Goal: Task Accomplishment & Management: Manage account settings

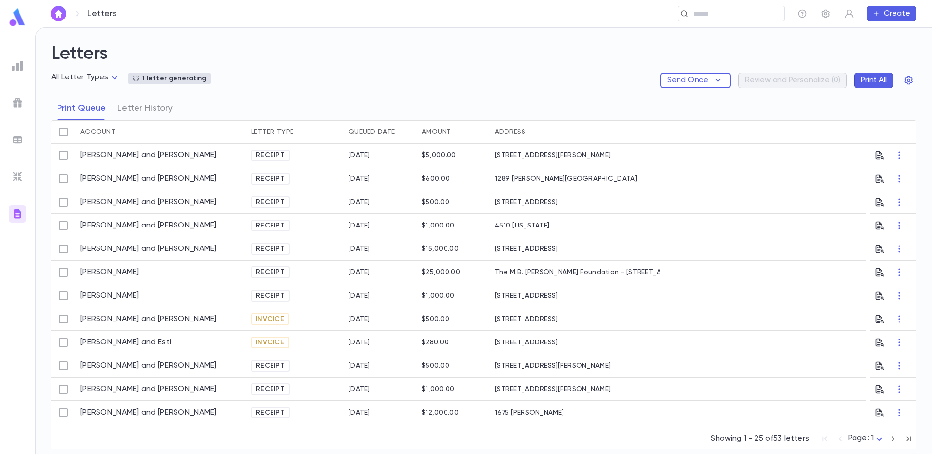
click at [18, 141] on img at bounding box center [18, 140] width 12 height 12
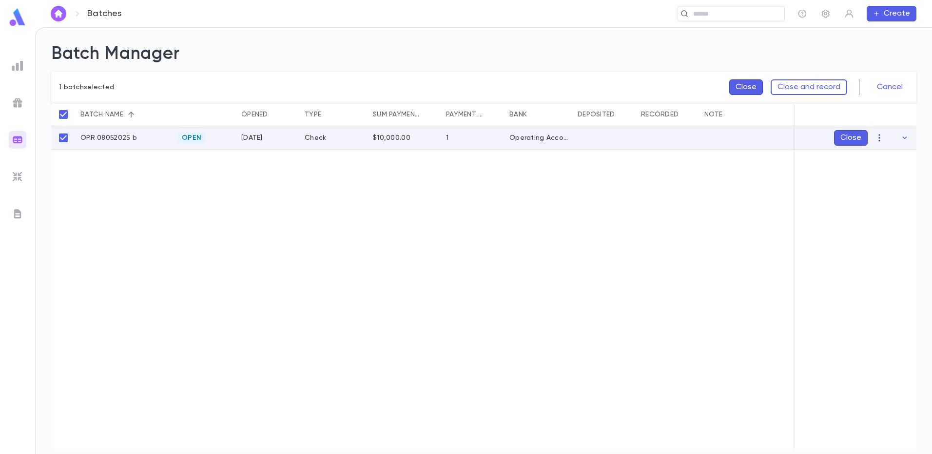
click at [879, 141] on icon "button" at bounding box center [878, 137] width 1 height 7
click at [885, 158] on li "[PERSON_NAME]" at bounding box center [889, 157] width 74 height 16
click at [884, 193] on icon "Choose date, selected date is Aug 13, 2025" at bounding box center [885, 195] width 9 height 10
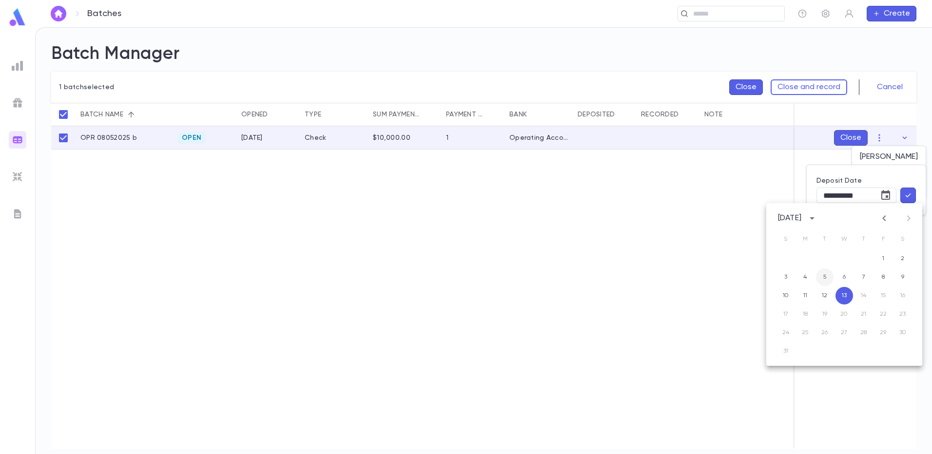
click at [830, 279] on button "5" at bounding box center [825, 277] width 18 height 18
type input "**********"
click at [905, 199] on icon "button" at bounding box center [907, 195] width 9 height 10
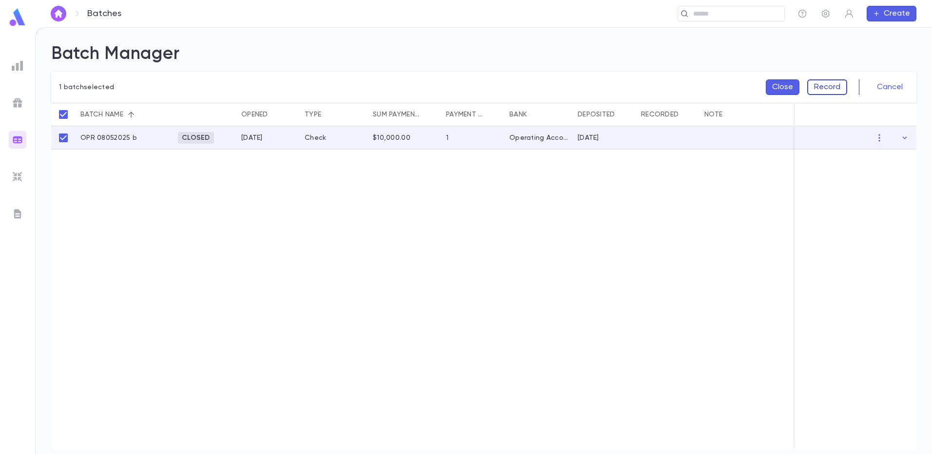
click at [834, 90] on button "Record" at bounding box center [827, 87] width 40 height 16
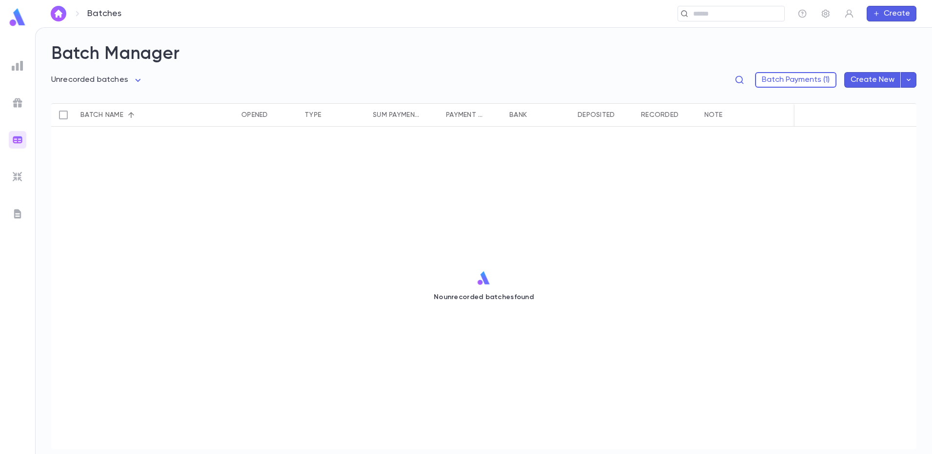
click at [10, 68] on div at bounding box center [18, 66] width 18 height 18
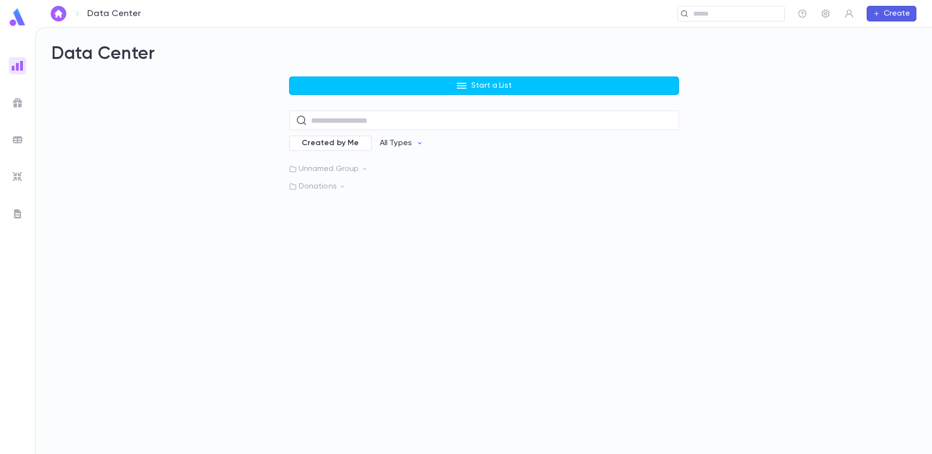
click at [19, 103] on img at bounding box center [18, 103] width 12 height 12
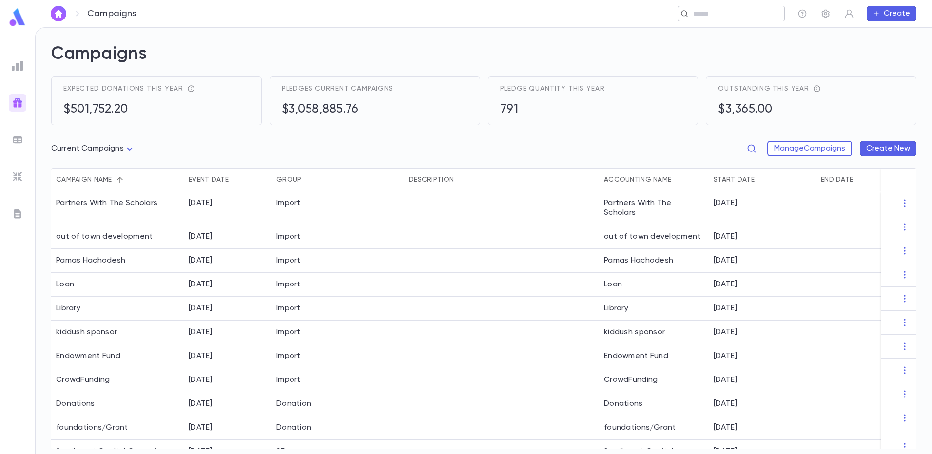
click at [693, 13] on input "text" at bounding box center [735, 13] width 90 height 9
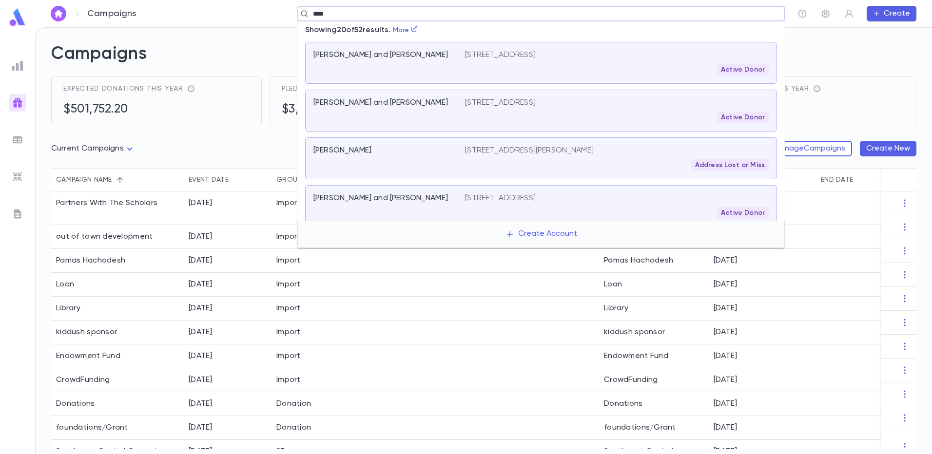
drag, startPoint x: 329, startPoint y: 13, endPoint x: 310, endPoint y: 14, distance: 19.1
click at [310, 14] on input "****" at bounding box center [538, 13] width 456 height 9
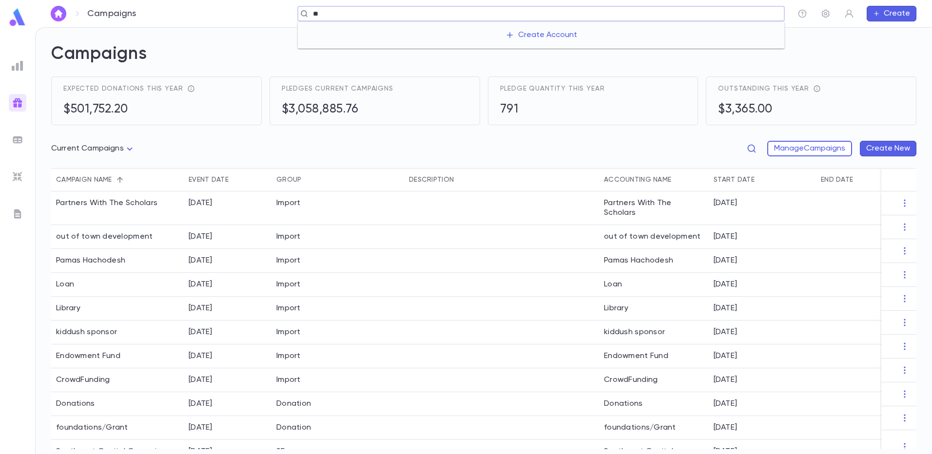
type input "*"
type input "**********"
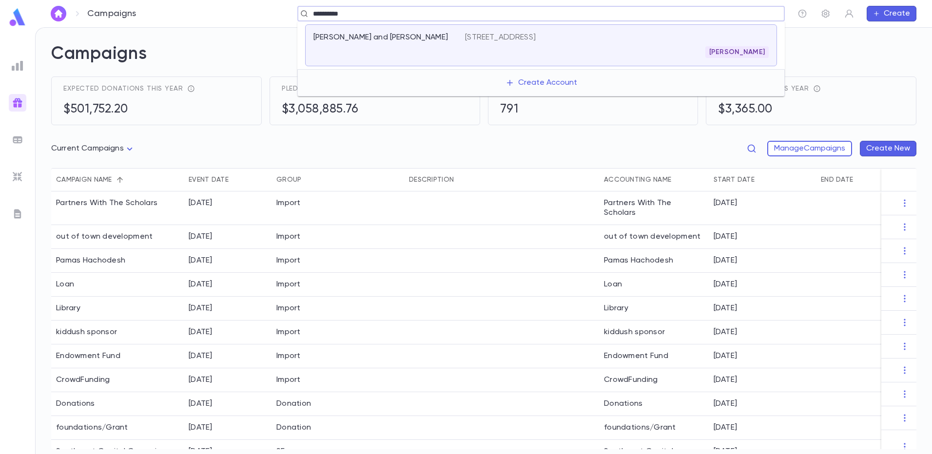
click at [353, 45] on div "[PERSON_NAME] and [PERSON_NAME]" at bounding box center [389, 45] width 152 height 25
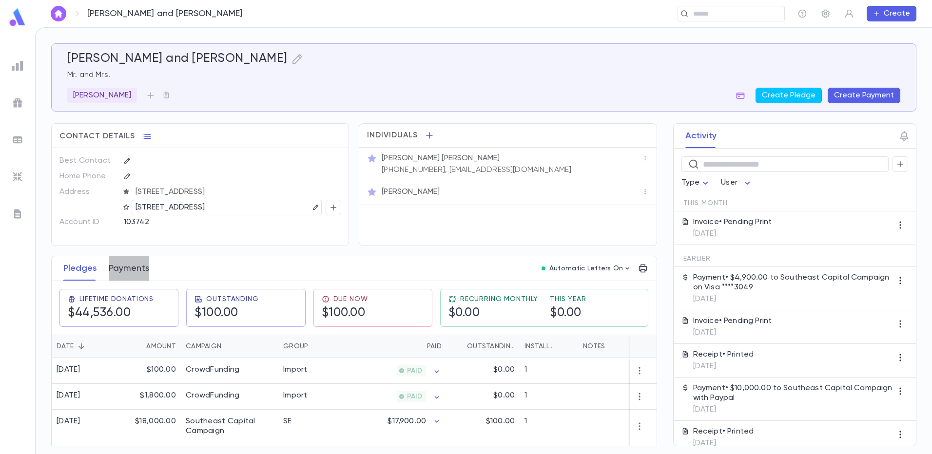
click at [130, 269] on button "Payments" at bounding box center [129, 268] width 40 height 24
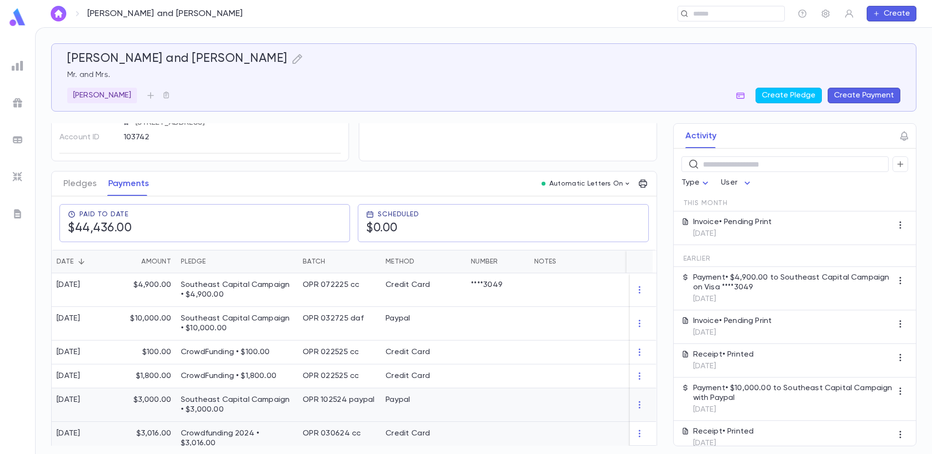
scroll to position [97, 0]
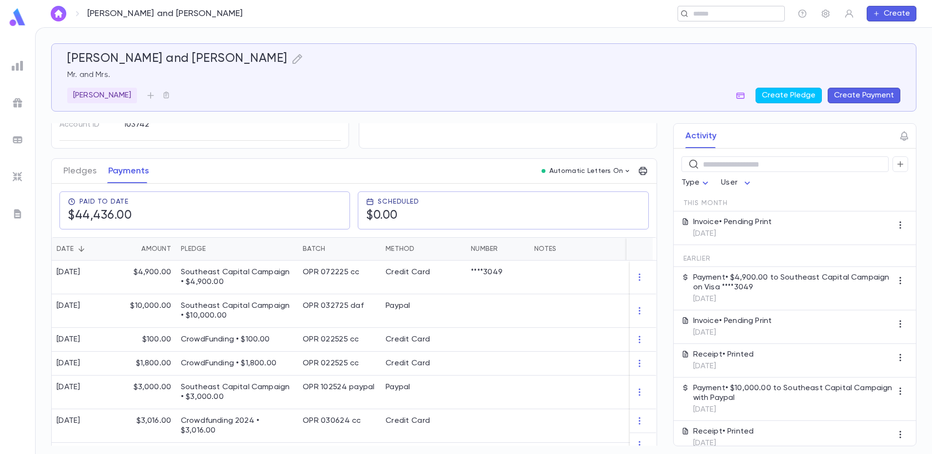
click at [700, 15] on input "text" at bounding box center [728, 13] width 76 height 9
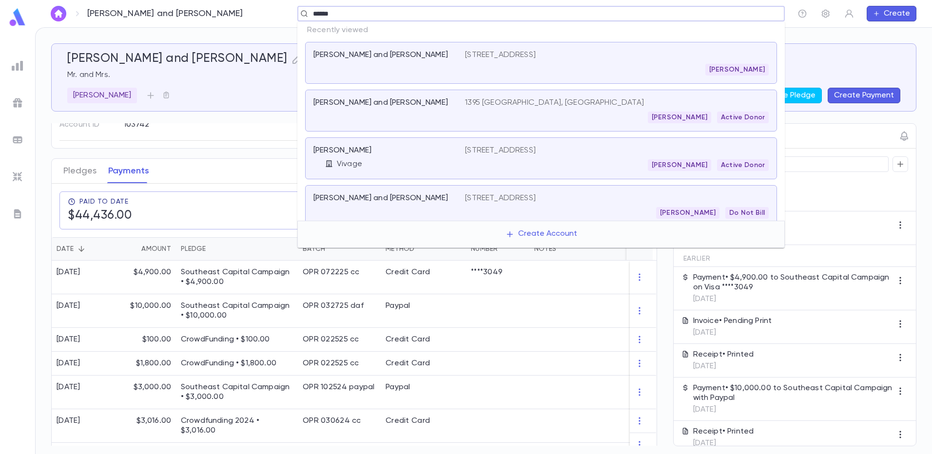
type input "******"
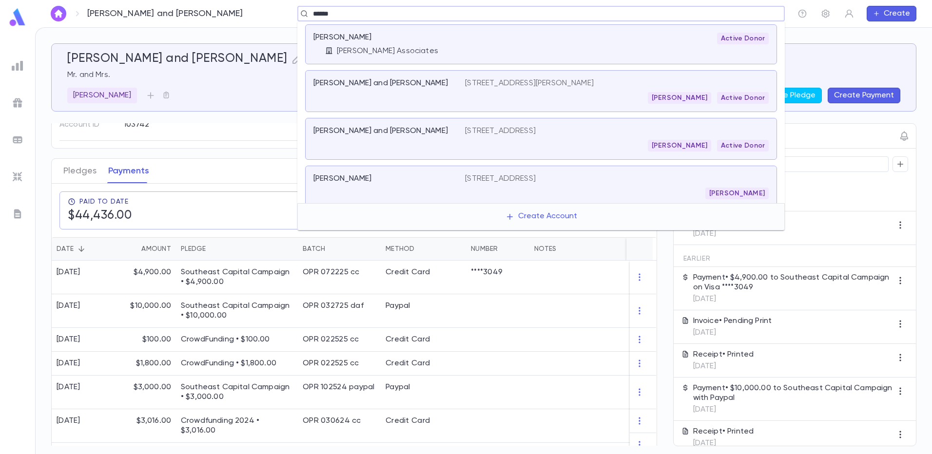
click at [491, 85] on p "[STREET_ADDRESS][PERSON_NAME]" at bounding box center [529, 83] width 129 height 10
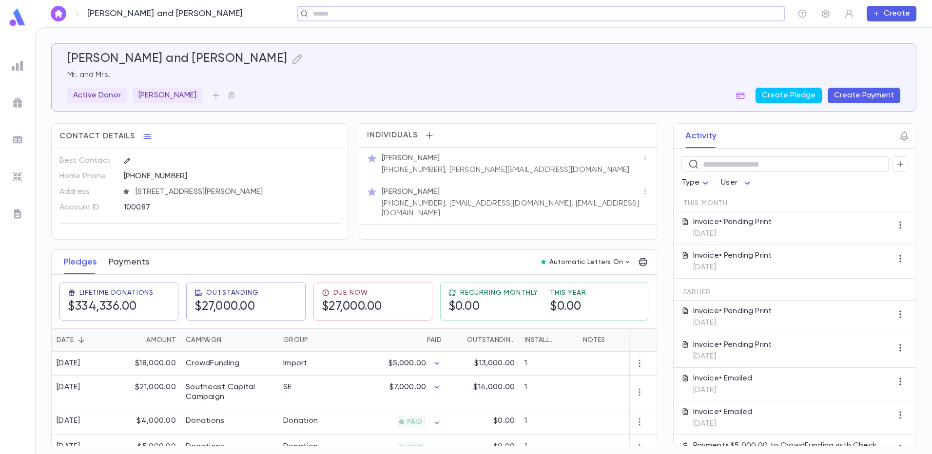
click at [125, 262] on button "Payments" at bounding box center [129, 262] width 40 height 24
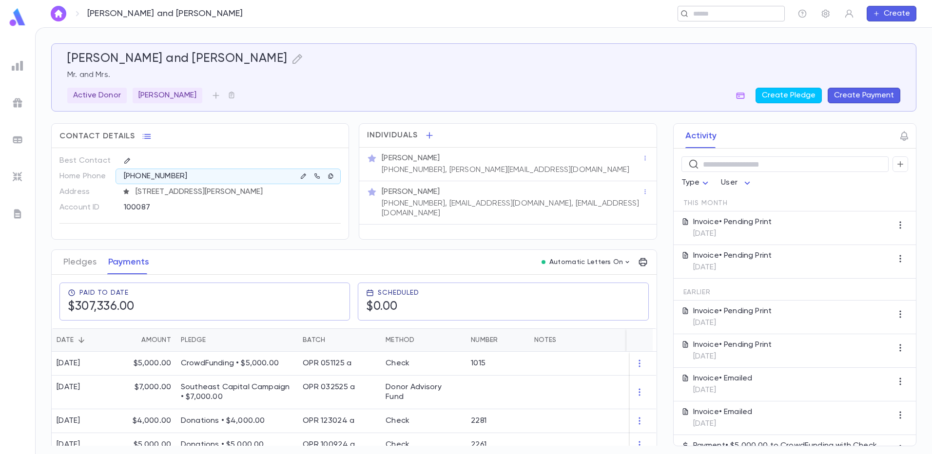
click at [708, 13] on input "text" at bounding box center [728, 13] width 76 height 9
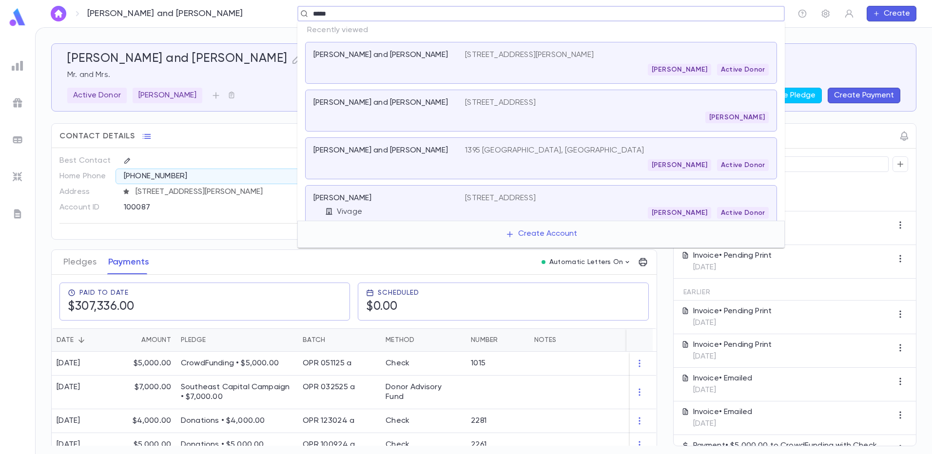
type input "*****"
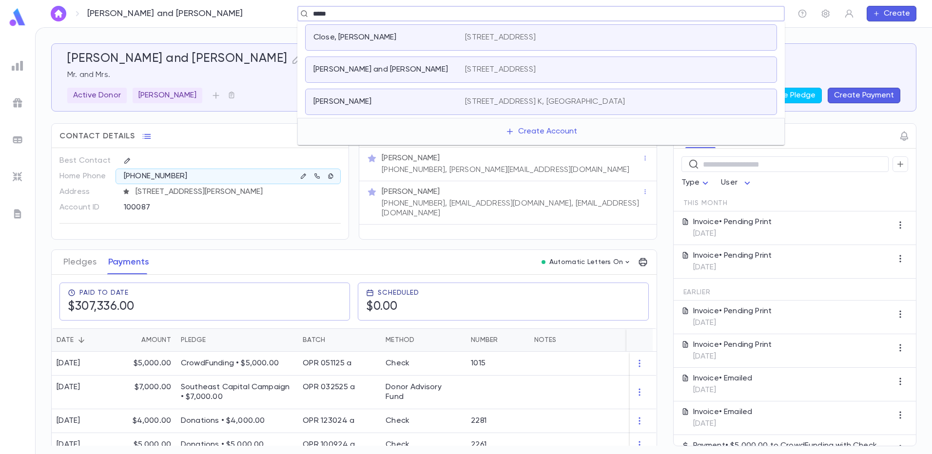
click at [539, 64] on div "[PERSON_NAME] and [PERSON_NAME] [STREET_ADDRESS]" at bounding box center [541, 70] width 472 height 26
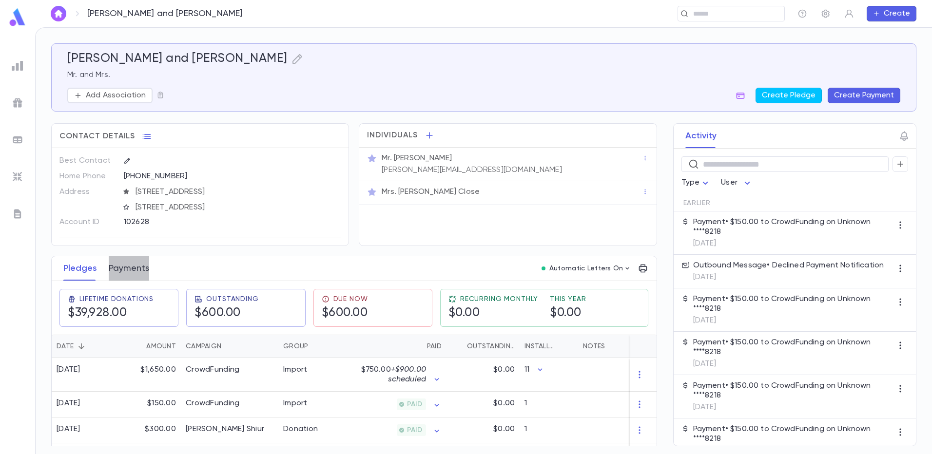
click at [132, 269] on button "Payments" at bounding box center [129, 268] width 40 height 24
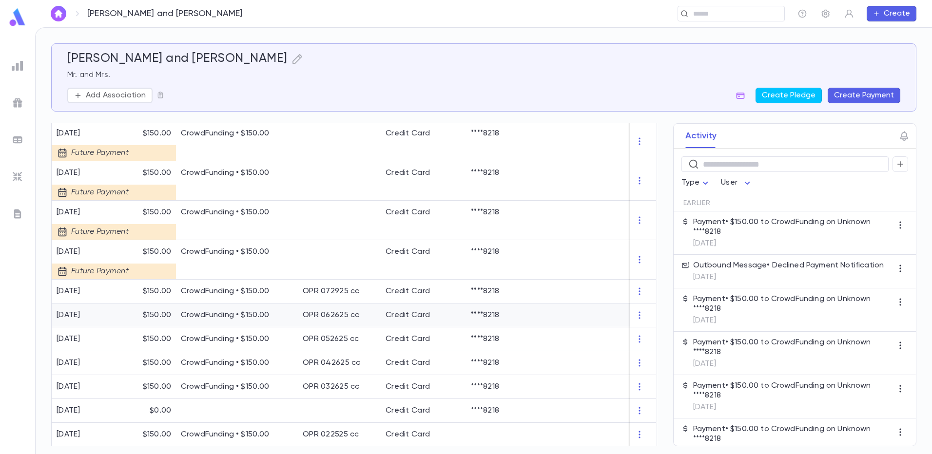
scroll to position [341, 0]
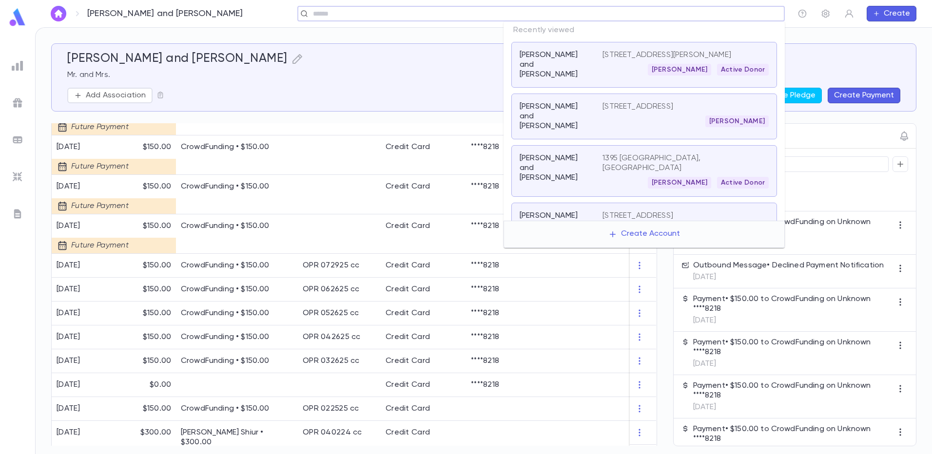
click at [697, 14] on input "text" at bounding box center [538, 13] width 456 height 9
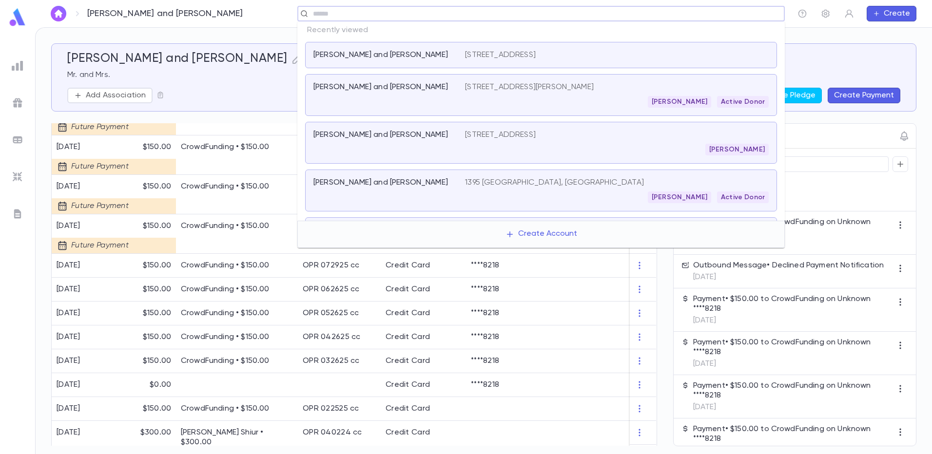
click at [454, 89] on div "[PERSON_NAME] and [PERSON_NAME]" at bounding box center [389, 94] width 152 height 25
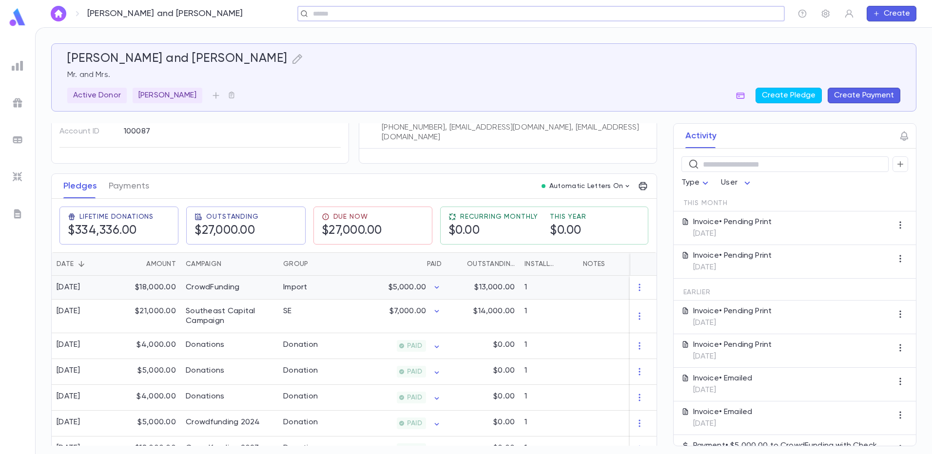
scroll to position [97, 0]
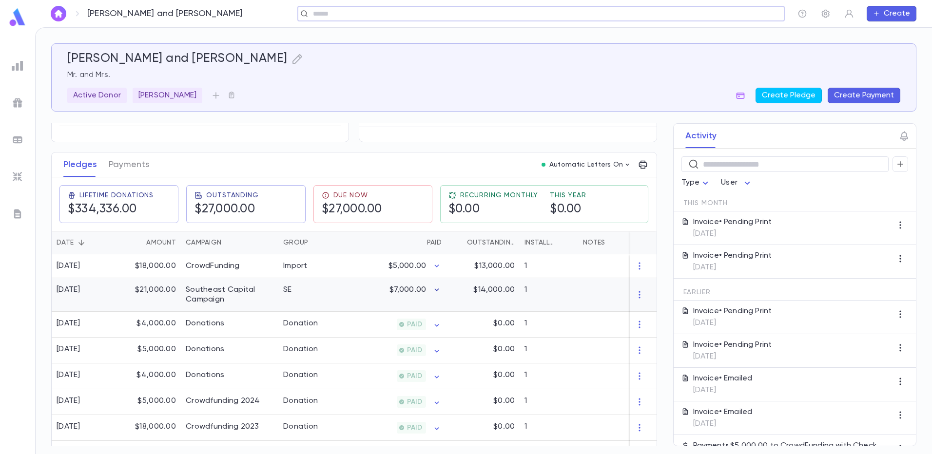
click at [437, 290] on icon "button" at bounding box center [437, 289] width 4 height 2
click at [132, 170] on div at bounding box center [466, 227] width 932 height 454
click at [124, 166] on button "Payments" at bounding box center [129, 164] width 40 height 24
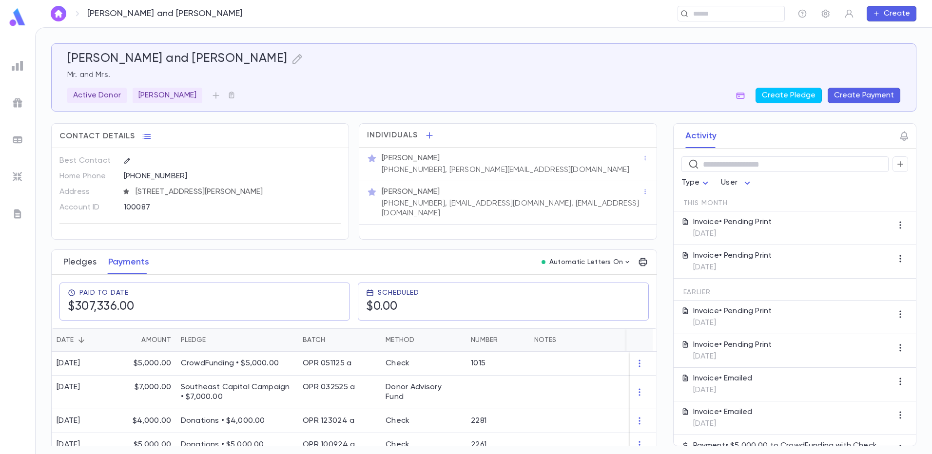
click at [93, 263] on button "Pledges" at bounding box center [79, 262] width 33 height 24
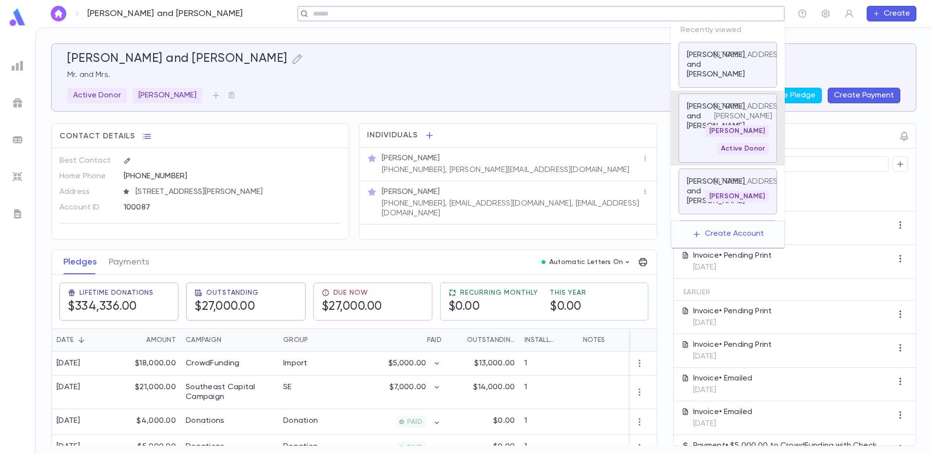
click at [704, 14] on input "text" at bounding box center [538, 13] width 456 height 9
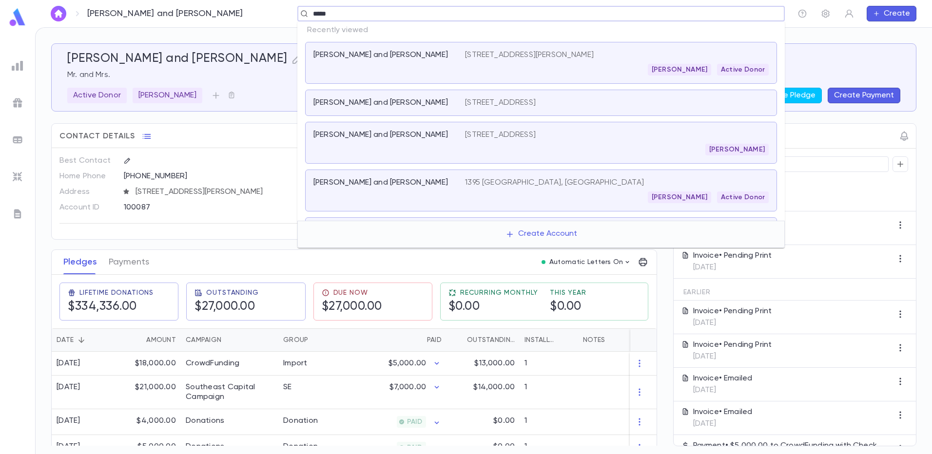
type input "*****"
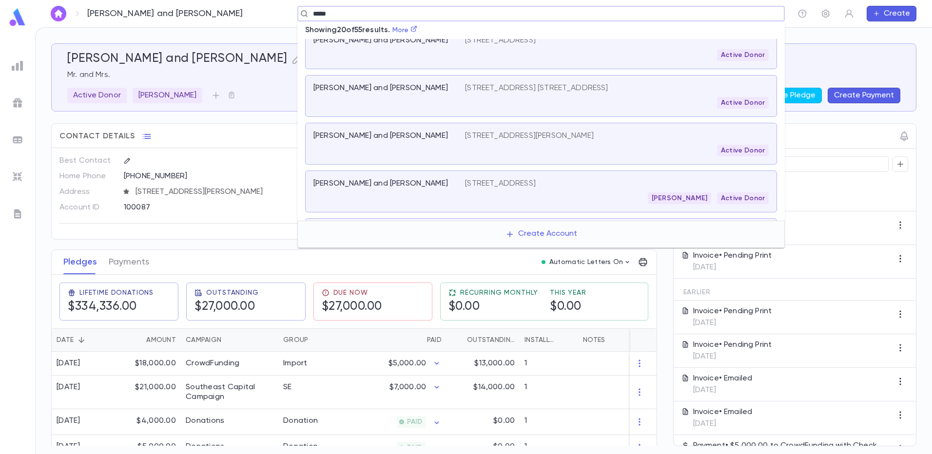
scroll to position [195, 0]
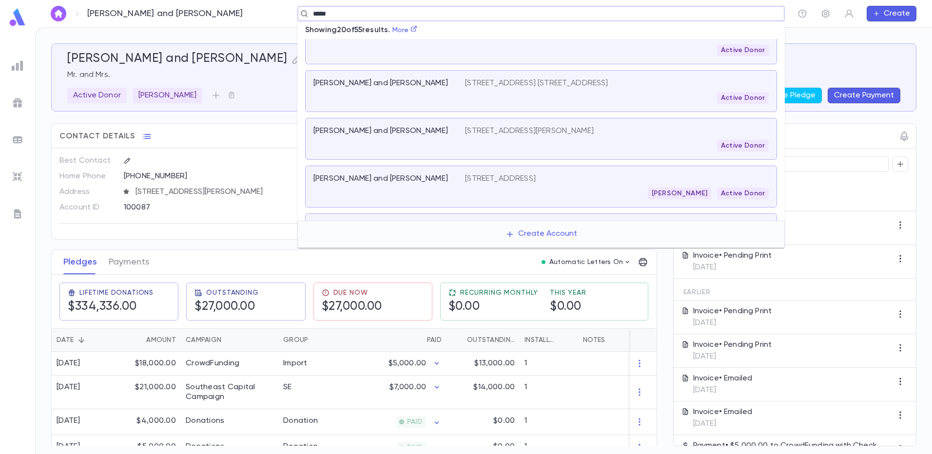
click at [434, 179] on div "[PERSON_NAME] and [PERSON_NAME]" at bounding box center [383, 179] width 140 height 10
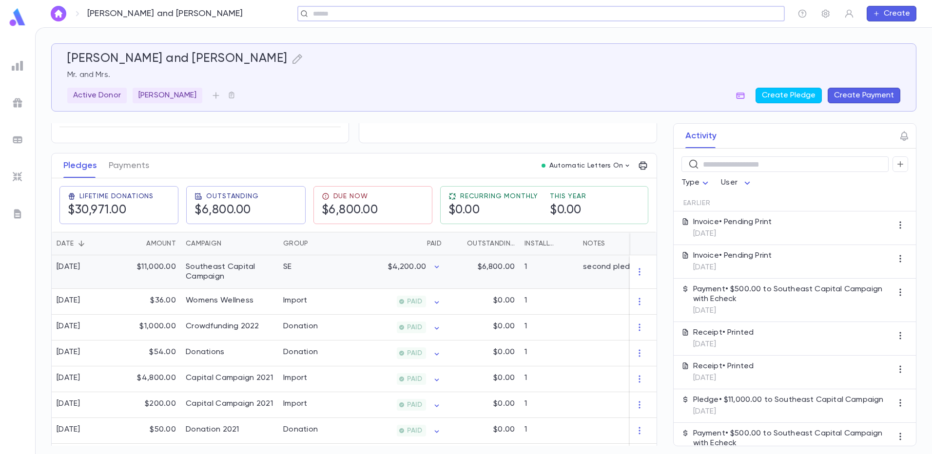
scroll to position [97, 0]
click at [127, 162] on button "Payments" at bounding box center [129, 164] width 40 height 24
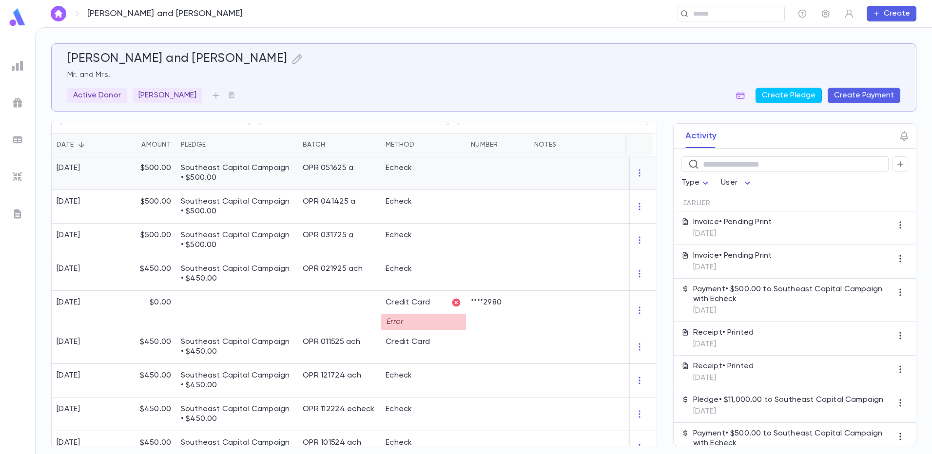
scroll to position [195, 0]
click at [719, 9] on input "text" at bounding box center [728, 13] width 76 height 9
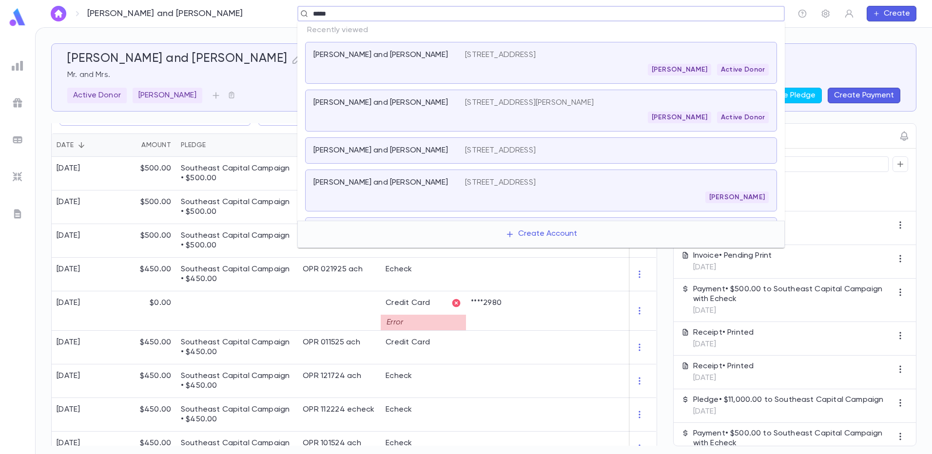
type input "*****"
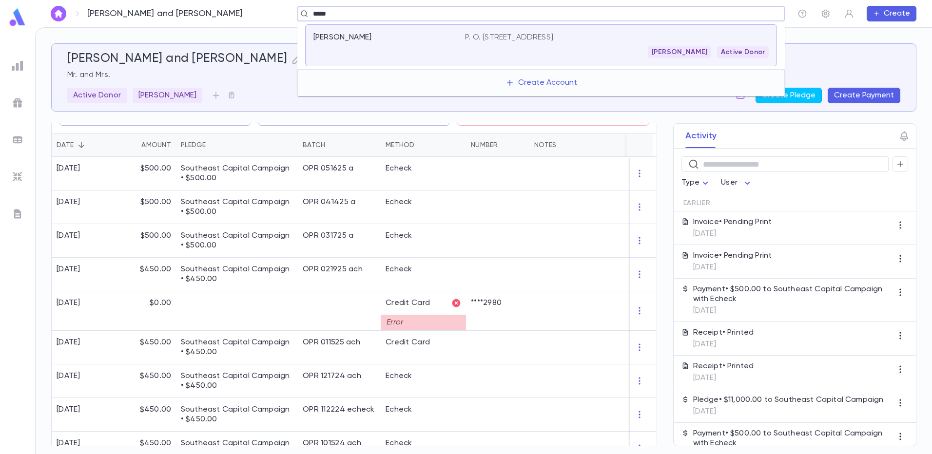
click at [575, 50] on div "[PERSON_NAME] Active Donor" at bounding box center [617, 52] width 304 height 12
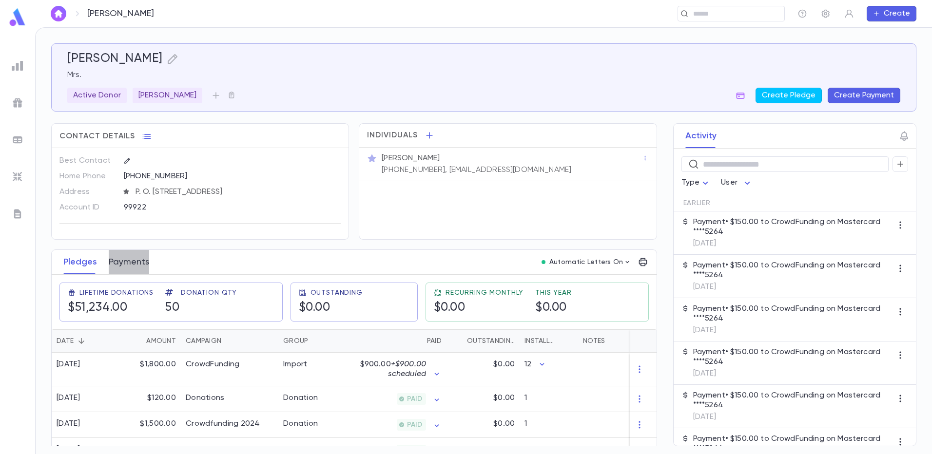
click at [130, 263] on button "Payments" at bounding box center [129, 262] width 40 height 24
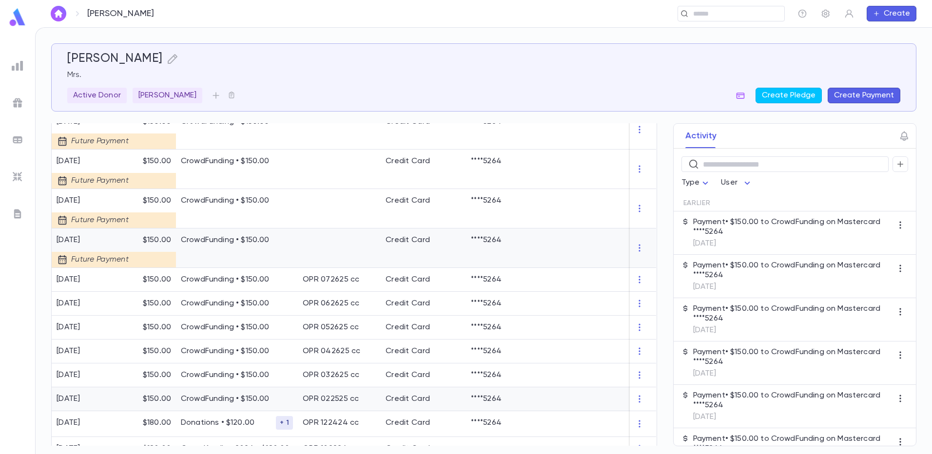
scroll to position [341, 0]
